Goal: Communication & Community: Answer question/provide support

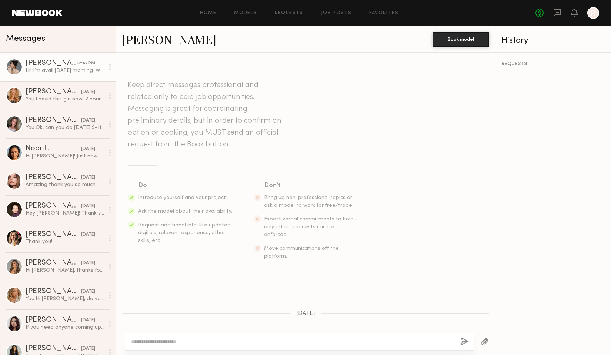
scroll to position [287, 0]
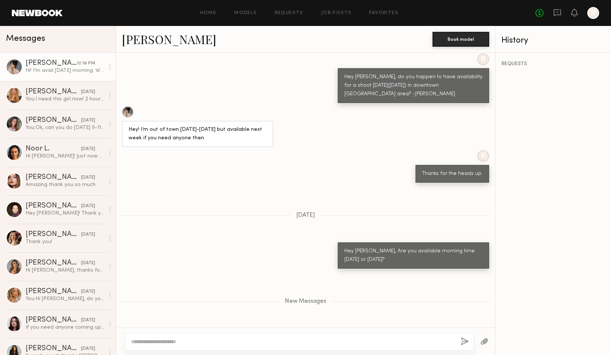
click at [60, 74] on div "Hi! I’m avail [DATE] morning. What’s the rate?" at bounding box center [65, 70] width 79 height 7
click at [135, 41] on link "[PERSON_NAME]" at bounding box center [169, 39] width 94 height 16
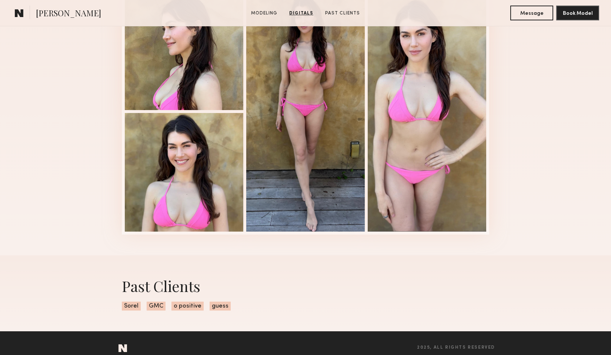
scroll to position [803, 0]
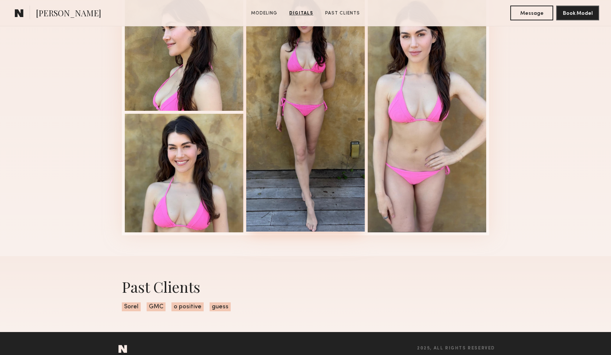
click at [333, 199] on div at bounding box center [305, 111] width 118 height 240
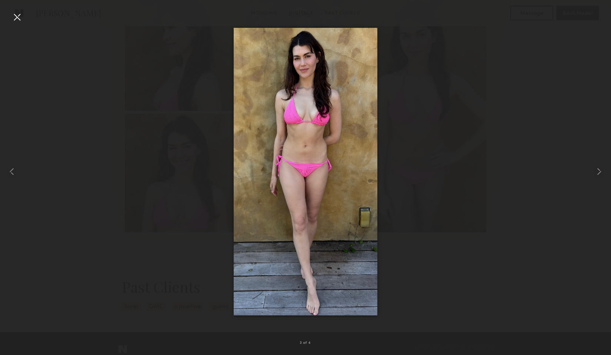
click at [19, 18] on div at bounding box center [17, 17] width 12 height 12
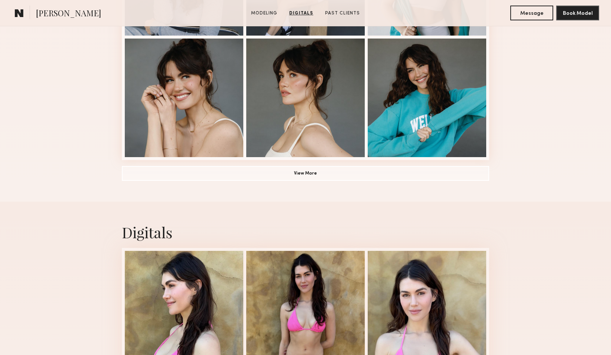
scroll to position [529, 0]
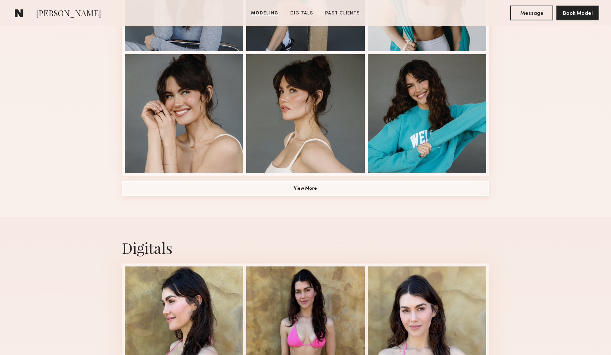
click at [328, 191] on button "View More" at bounding box center [305, 188] width 367 height 15
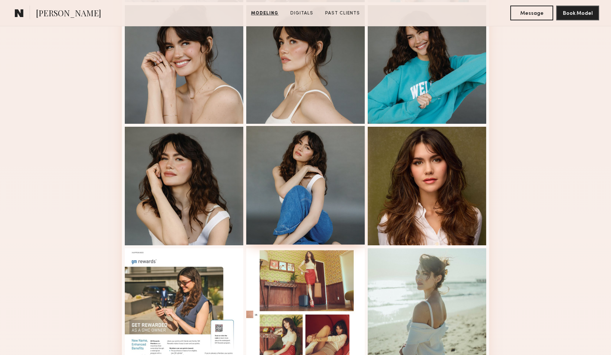
scroll to position [627, 0]
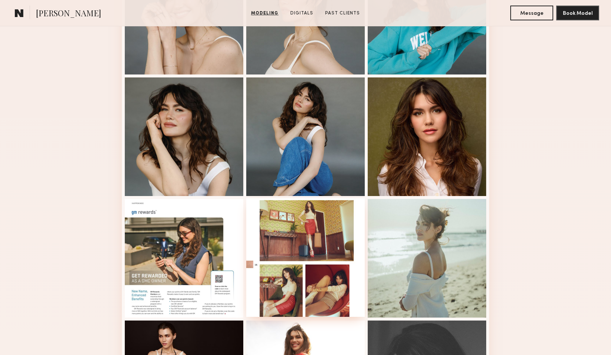
click at [337, 235] on div at bounding box center [305, 257] width 118 height 118
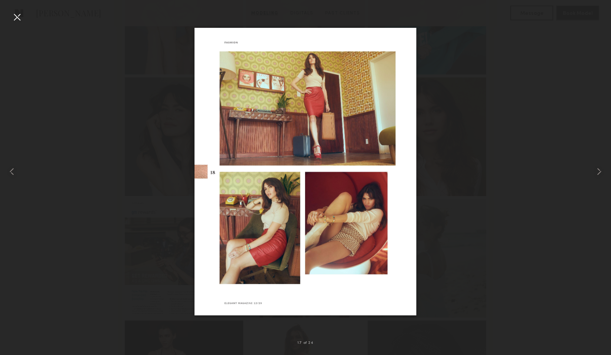
click at [122, 57] on div at bounding box center [305, 171] width 611 height 319
click at [15, 19] on div at bounding box center [17, 17] width 12 height 12
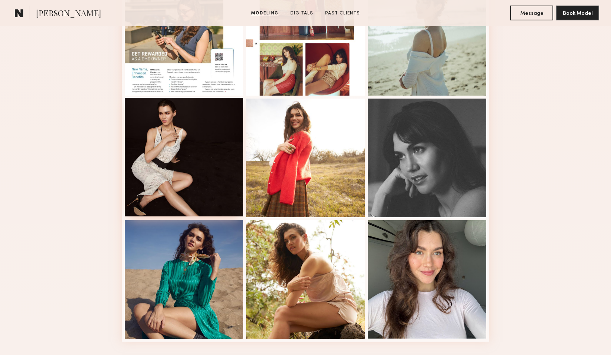
scroll to position [886, 0]
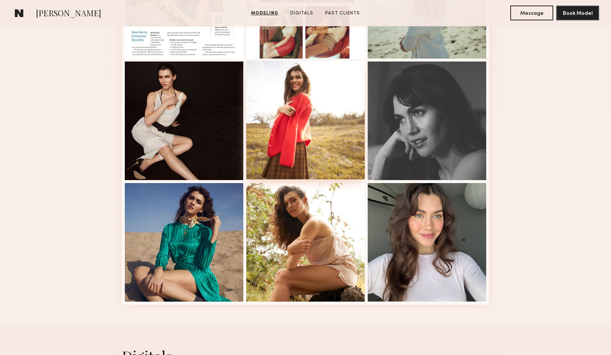
click at [309, 143] on div at bounding box center [305, 120] width 118 height 118
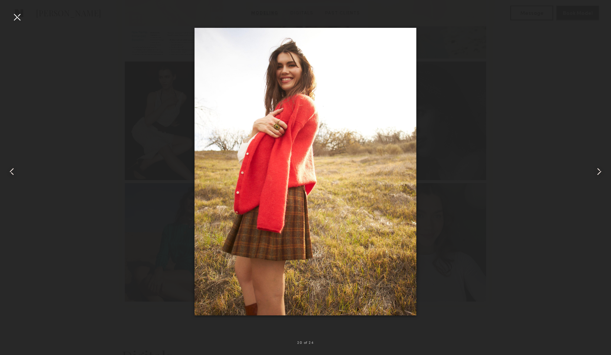
click at [16, 20] on div at bounding box center [17, 17] width 12 height 12
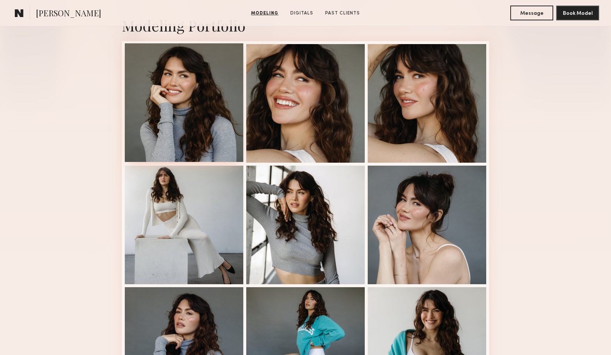
scroll to position [190, 0]
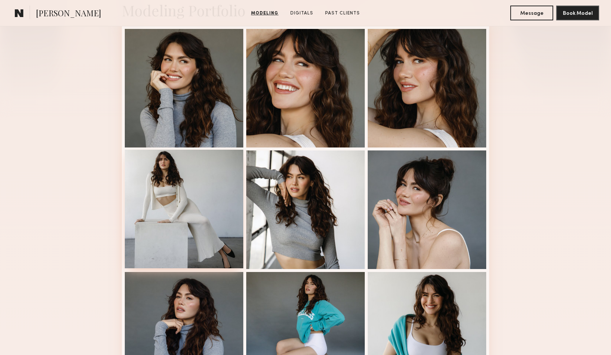
click at [213, 230] on div at bounding box center [184, 209] width 118 height 118
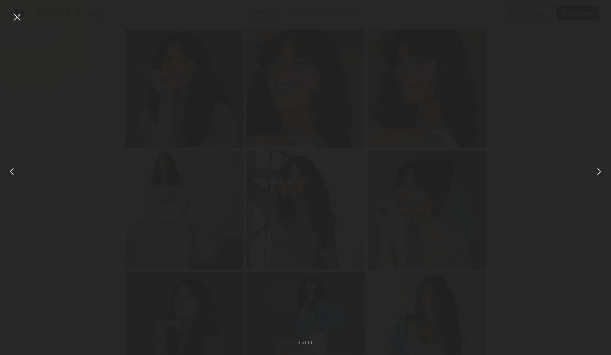
click at [62, 128] on div at bounding box center [305, 171] width 611 height 319
click at [15, 16] on div at bounding box center [17, 17] width 12 height 12
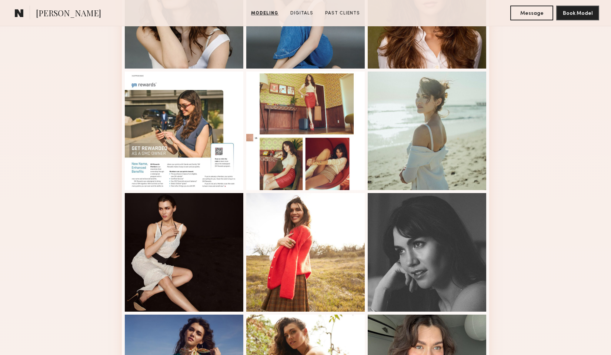
scroll to position [887, 0]
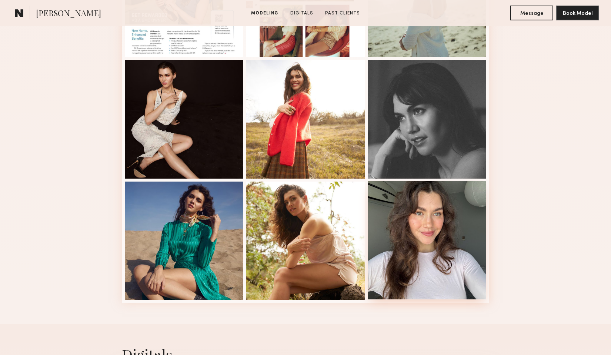
click at [437, 209] on div at bounding box center [426, 240] width 118 height 118
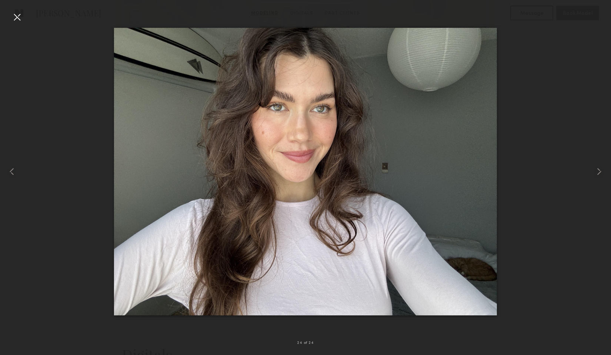
click at [16, 17] on div at bounding box center [17, 17] width 12 height 12
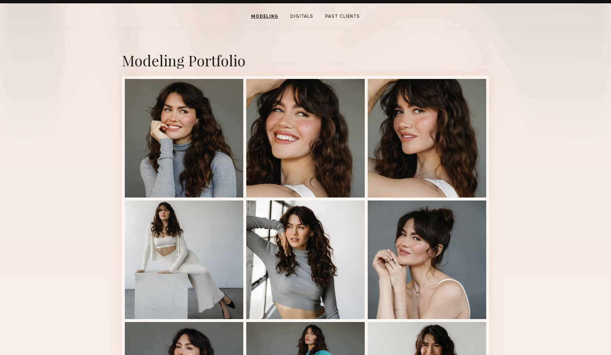
scroll to position [0, 0]
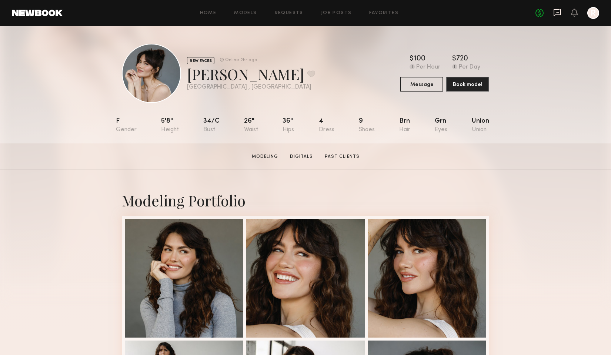
click at [554, 14] on icon at bounding box center [557, 13] width 8 height 8
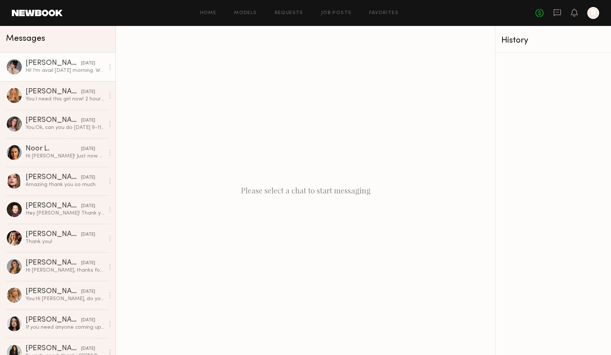
click at [71, 61] on div "[PERSON_NAME]" at bounding box center [54, 63] width 56 height 7
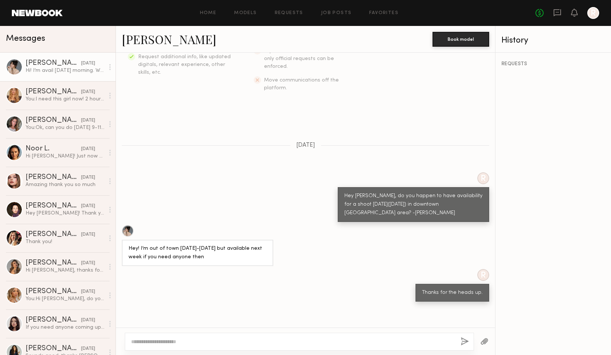
scroll to position [231, 0]
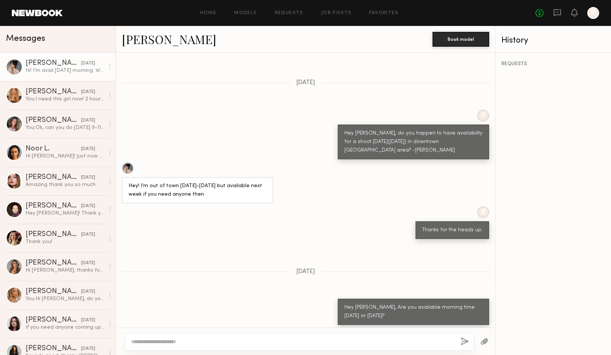
click at [202, 335] on div at bounding box center [299, 341] width 349 height 18
click at [185, 340] on textarea at bounding box center [292, 340] width 323 height 7
drag, startPoint x: 167, startPoint y: 342, endPoint x: 205, endPoint y: 341, distance: 38.1
click at [204, 341] on textarea "**********" at bounding box center [292, 340] width 323 height 7
type textarea "**********"
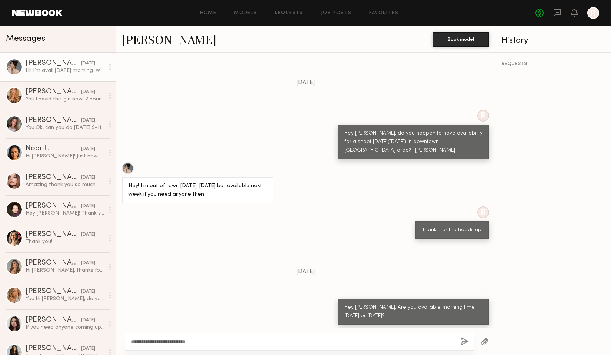
click at [467, 340] on button "button" at bounding box center [464, 341] width 8 height 9
